Goal: Information Seeking & Learning: Learn about a topic

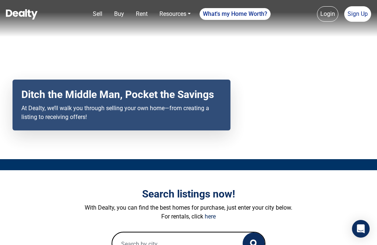
scroll to position [150, 0]
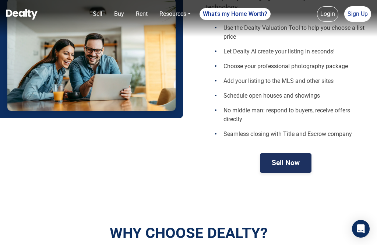
click at [103, 53] on img at bounding box center [91, 55] width 168 height 112
click at [89, 43] on img at bounding box center [91, 55] width 168 height 112
click at [0, 50] on div at bounding box center [91, 54] width 183 height 127
click at [0, 26] on nav "Sell Buy Rent Resources Loan Calculator Loan Options Find an agent What's my Ho…" at bounding box center [188, 18] width 377 height 37
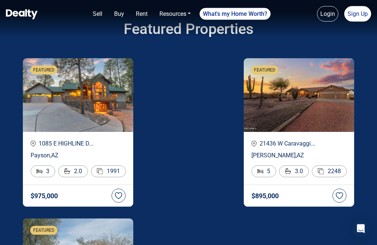
scroll to position [1392, 0]
click at [74, 116] on img at bounding box center [78, 95] width 110 height 74
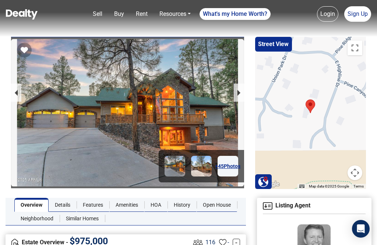
click at [336, 77] on div at bounding box center [310, 113] width 111 height 152
click at [335, 99] on div at bounding box center [310, 113] width 111 height 152
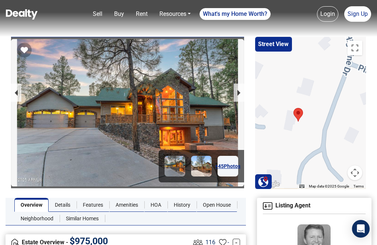
click at [323, 104] on div at bounding box center [310, 113] width 111 height 152
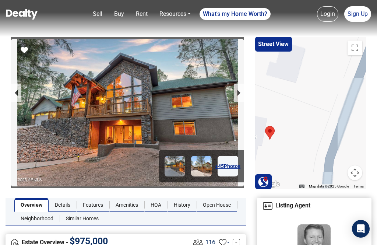
click at [296, 116] on div at bounding box center [310, 113] width 111 height 152
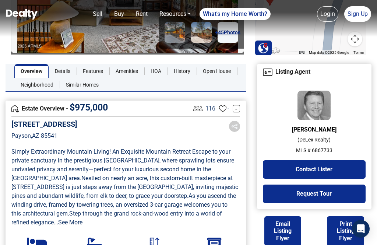
scroll to position [114, 0]
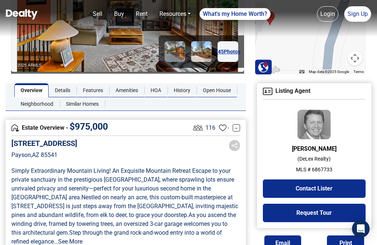
click at [321, 115] on img at bounding box center [313, 124] width 33 height 29
click at [323, 114] on img at bounding box center [313, 124] width 33 height 29
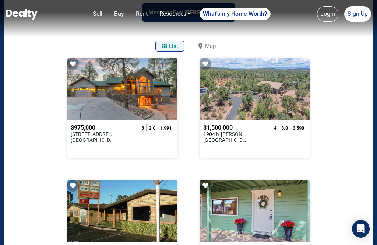
scroll to position [138, 0]
click at [99, 94] on div at bounding box center [122, 89] width 110 height 63
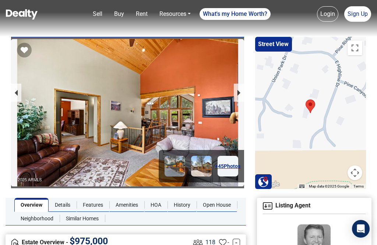
click at [74, 112] on div at bounding box center [127, 116] width 233 height 155
click at [71, 115] on div "× Reorder Images Cancel Show Preview" at bounding box center [188, 122] width 377 height 245
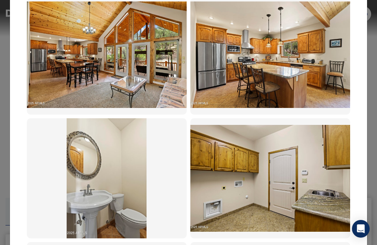
scroll to position [894, 0]
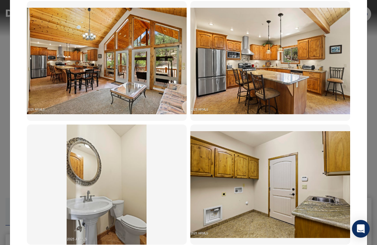
click at [67, 176] on img at bounding box center [107, 184] width 80 height 120
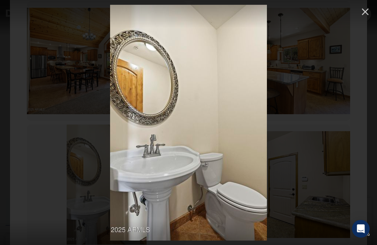
click at [85, 178] on div at bounding box center [188, 123] width 377 height 236
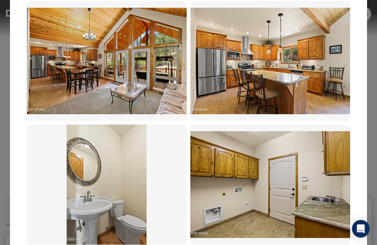
click at [82, 167] on img at bounding box center [107, 184] width 80 height 120
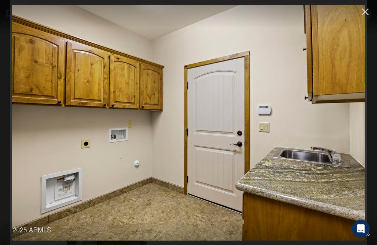
click at [88, 151] on img at bounding box center [188, 123] width 353 height 236
